Goal: Transaction & Acquisition: Book appointment/travel/reservation

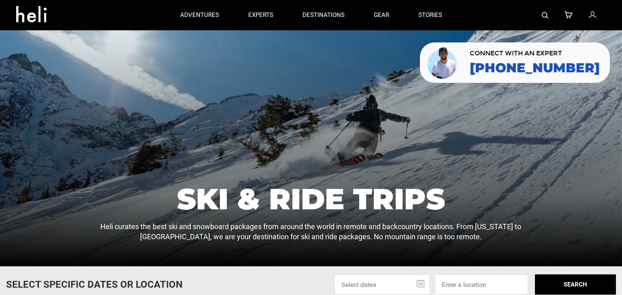
click at [314, 102] on div at bounding box center [311, 148] width 622 height 236
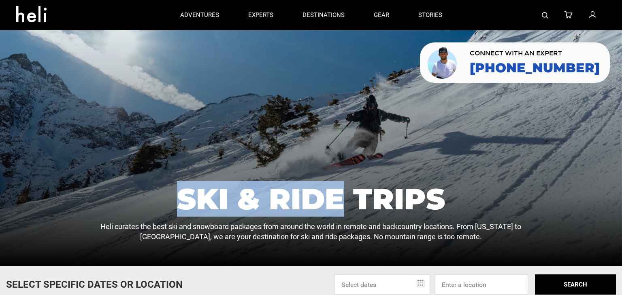
drag, startPoint x: 172, startPoint y: 197, endPoint x: 347, endPoint y: 204, distance: 175.7
click at [346, 207] on h1 "Ski & Ride Trips" at bounding box center [311, 199] width 458 height 29
copy h1 "Ski & Ride"
